Goal: Task Accomplishment & Management: Manage account settings

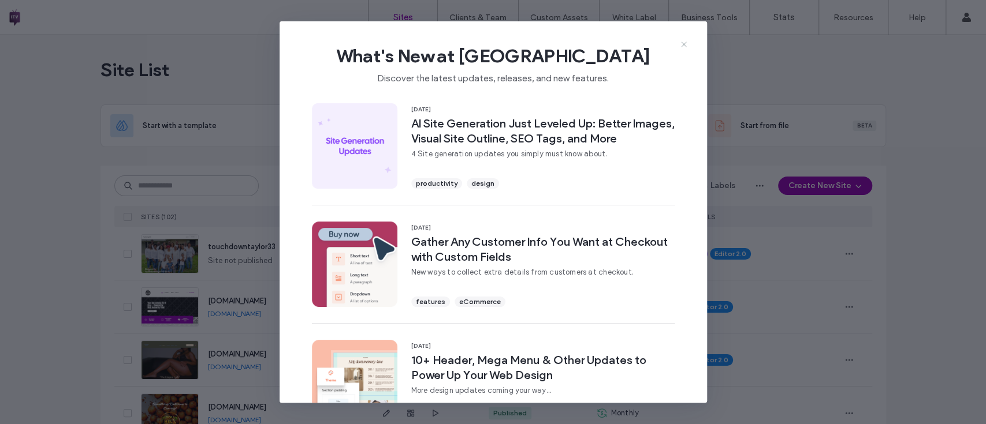
click at [682, 44] on icon at bounding box center [683, 44] width 9 height 9
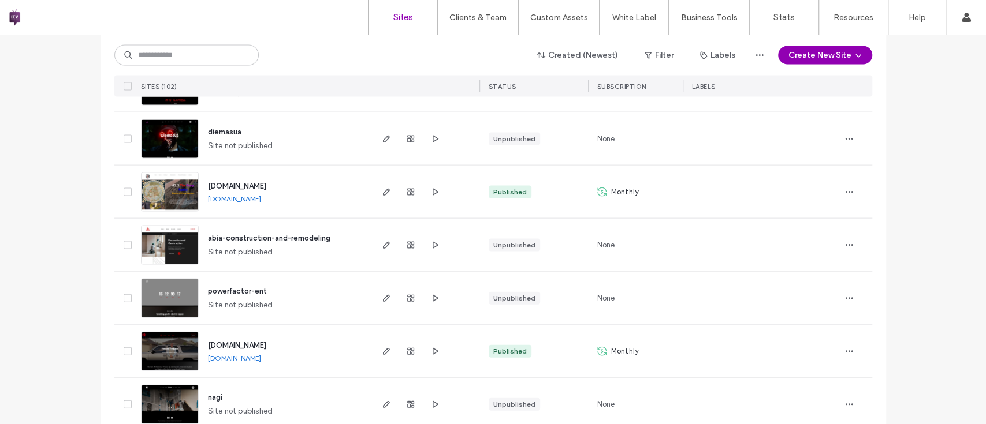
scroll to position [1624, 0]
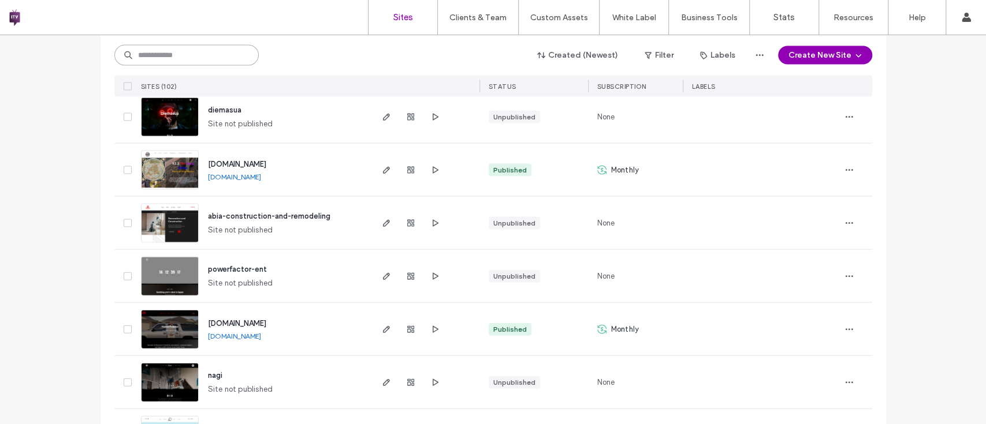
click at [188, 58] on input at bounding box center [186, 55] width 144 height 21
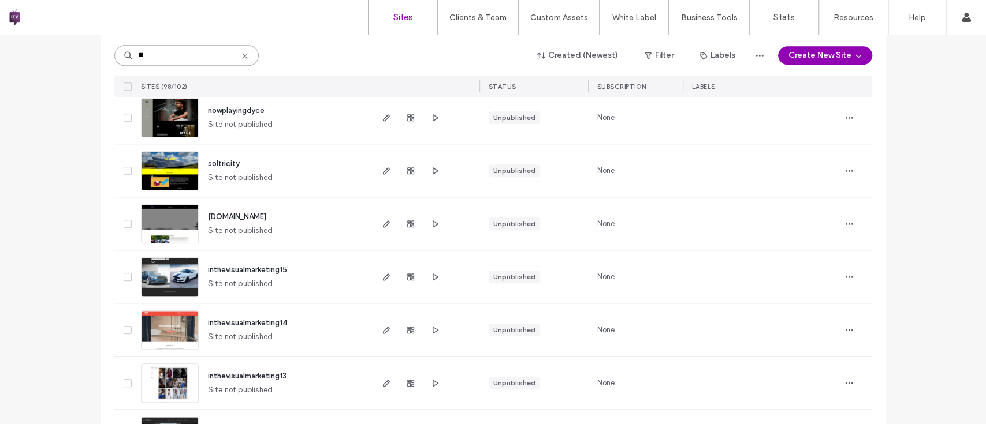
scroll to position [3829, 0]
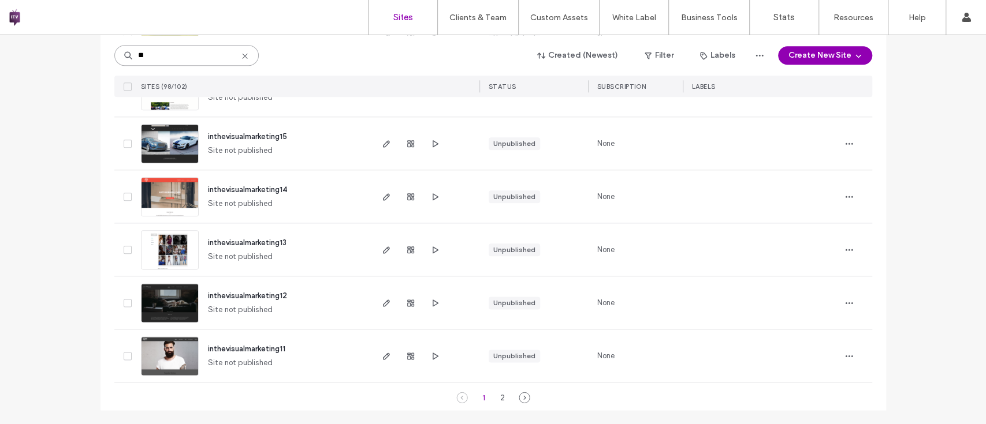
type input "**"
click at [240, 54] on icon at bounding box center [244, 55] width 9 height 9
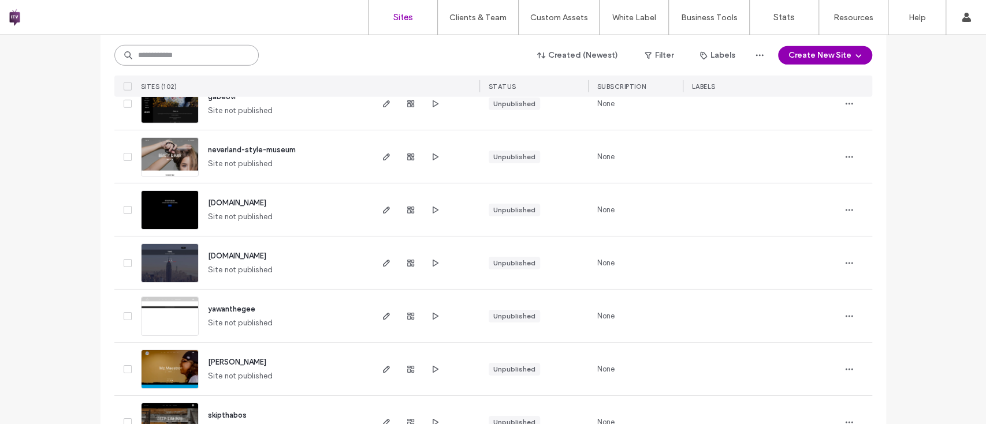
scroll to position [2481, 0]
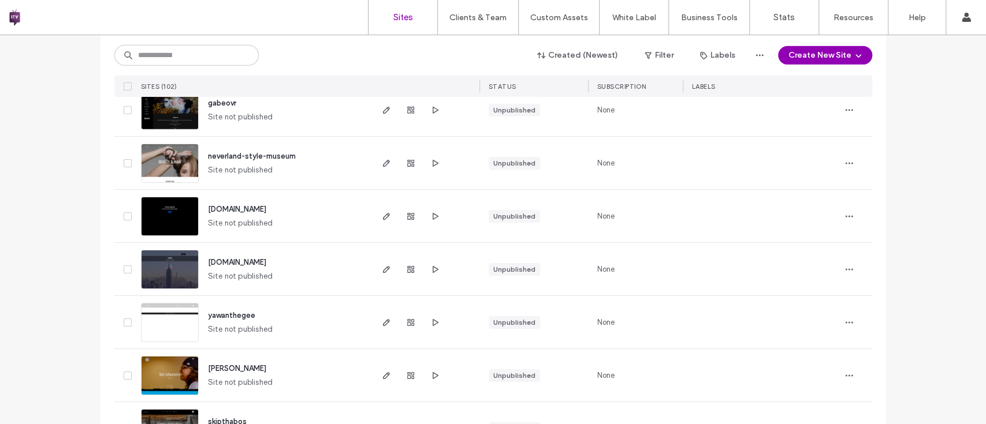
click at [545, 81] on div "STATUS" at bounding box center [533, 86] width 109 height 21
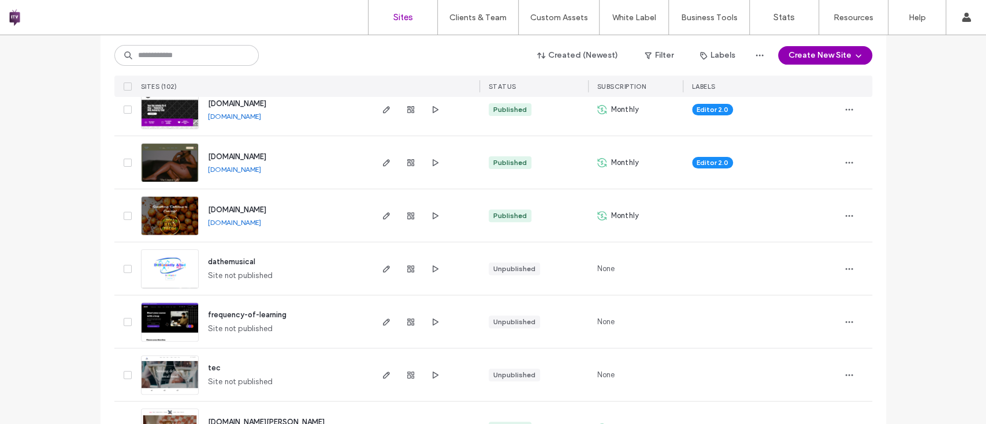
scroll to position [0, 0]
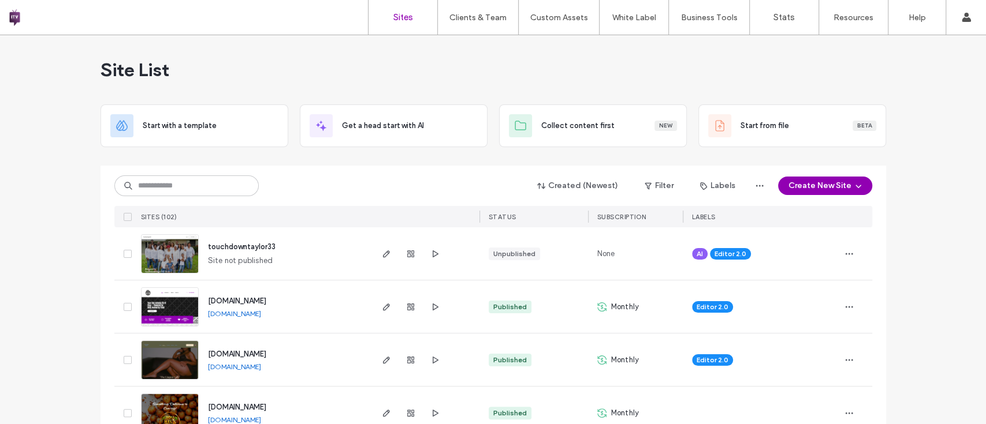
click at [684, 180] on div "Created (Newest) Filter Labels Create New Site" at bounding box center [493, 186] width 758 height 22
click at [669, 181] on button "Filter" at bounding box center [659, 186] width 52 height 18
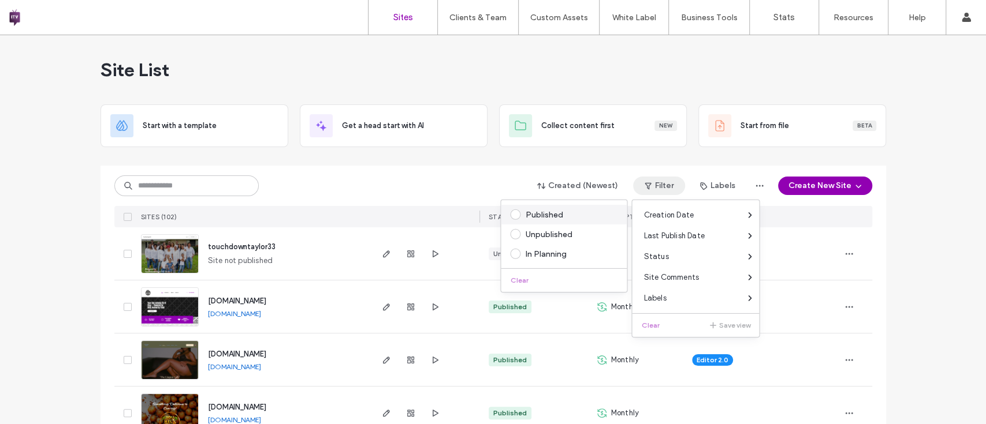
click at [557, 214] on div "Published" at bounding box center [569, 215] width 88 height 10
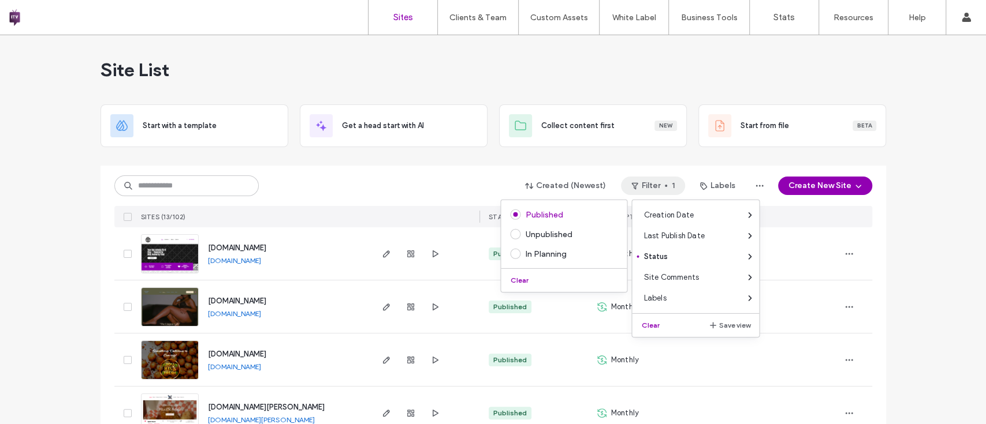
click at [383, 168] on div "Created (Newest) Filter 1 Labels Create New Site SITES (13/102) STATUS SUBSCRIP…" at bounding box center [493, 197] width 758 height 62
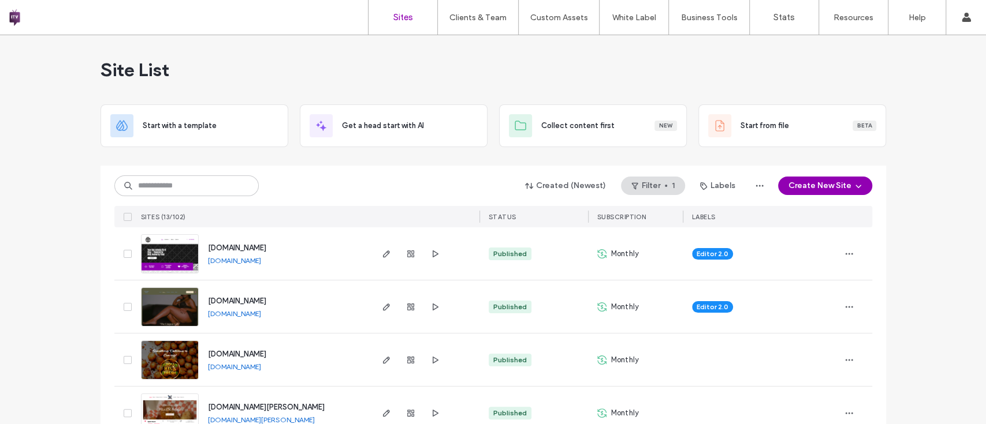
scroll to position [29, 0]
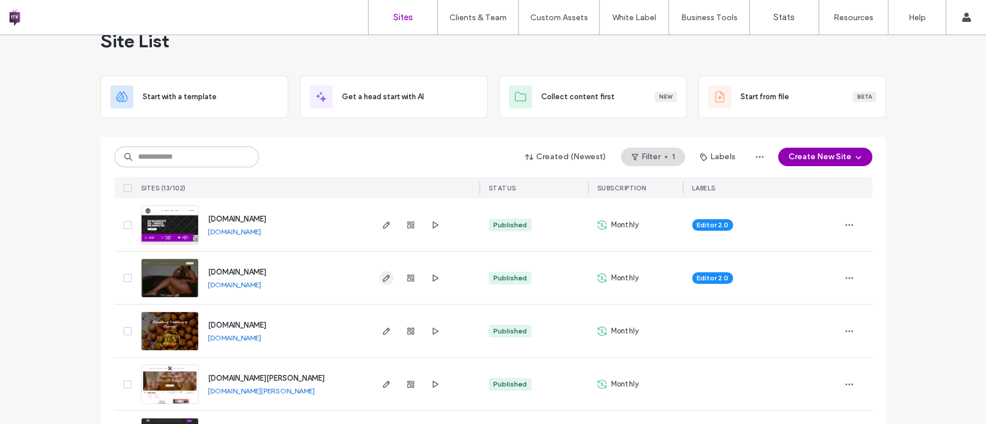
click at [379, 279] on span "button" at bounding box center [386, 278] width 14 height 14
